Goal: Task Accomplishment & Management: Use online tool/utility

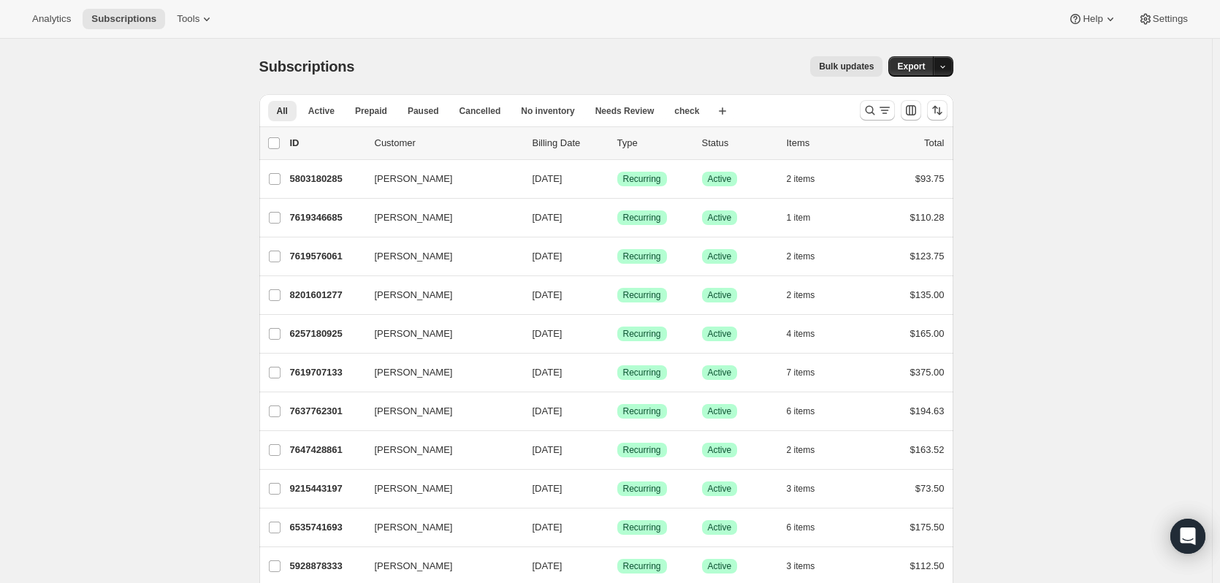
click at [944, 72] on icon "button" at bounding box center [942, 66] width 9 height 9
click at [910, 72] on button "Export" at bounding box center [911, 66] width 45 height 20
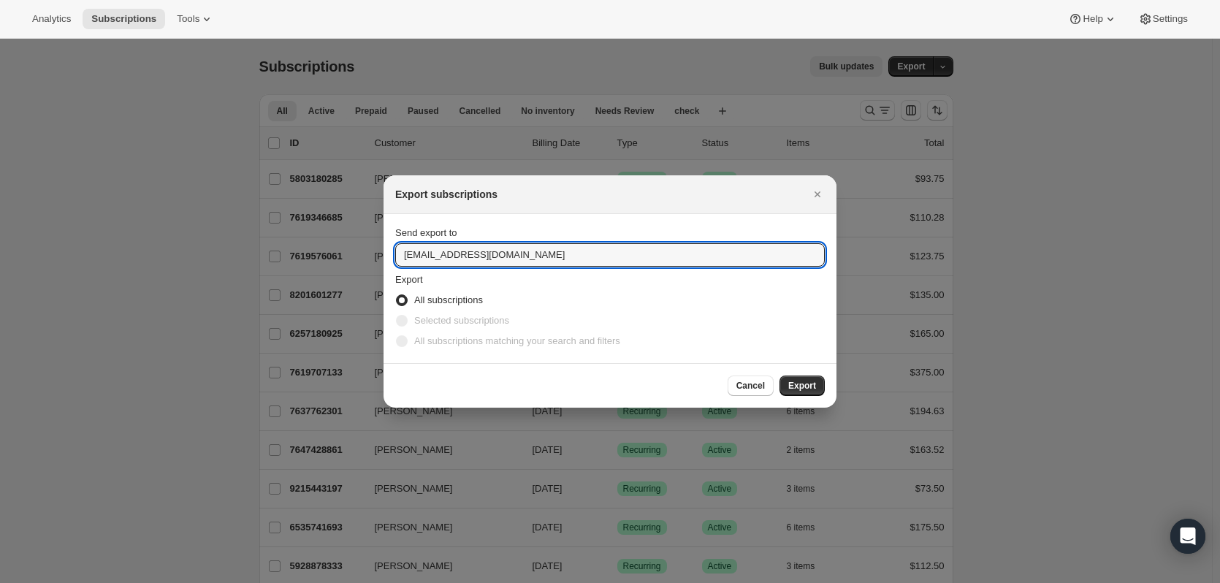
drag, startPoint x: 522, startPoint y: 258, endPoint x: 357, endPoint y: 235, distance: 166.7
type input "[PERSON_NAME][EMAIL_ADDRESS][DOMAIN_NAME]"
click at [788, 385] on button "Export" at bounding box center [802, 386] width 45 height 20
